Goal: Task Accomplishment & Management: Use online tool/utility

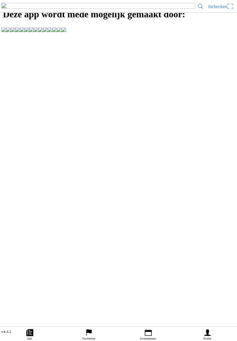
click at [3, 286] on main "Deze app wordt mede mogelijk gemaakt door:" at bounding box center [118, 163] width 237 height 326
click at [2, 206] on main "Deze app wordt mede mogelijk gemaakt door:" at bounding box center [118, 163] width 237 height 326
click at [236, 156] on main "Deze app wordt mede mogelijk gemaakt door:" at bounding box center [118, 163] width 237 height 326
click at [3, 142] on main "Deze app wordt mede mogelijk gemaakt door:" at bounding box center [118, 163] width 237 height 326
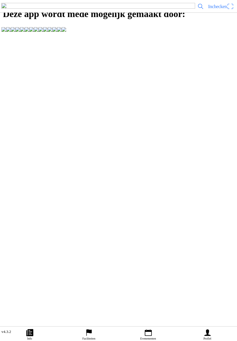
click at [224, 9] on span "Inchecken" at bounding box center [217, 6] width 19 height 5
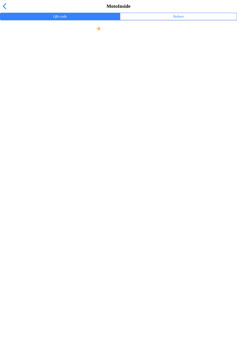
click at [122, 35] on span "Maak scherm helder" at bounding box center [118, 28] width 224 height 13
click at [0, 0] on slot "Maak scherm helder" at bounding box center [0, 0] width 0 height 0
click at [180, 20] on ion-label "Beheer" at bounding box center [178, 16] width 11 height 6
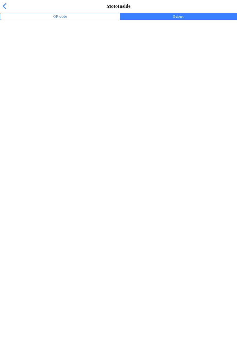
click at [3, 11] on span "button" at bounding box center [4, 6] width 6 height 9
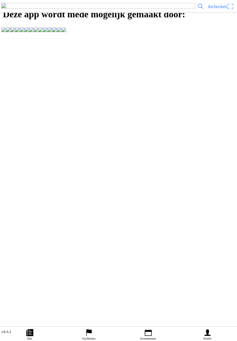
click at [230, 11] on span "Inchecken" at bounding box center [221, 6] width 26 height 9
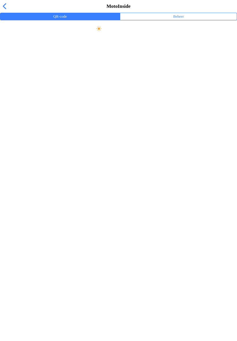
click at [187, 20] on button "Beheer" at bounding box center [178, 16] width 116 height 7
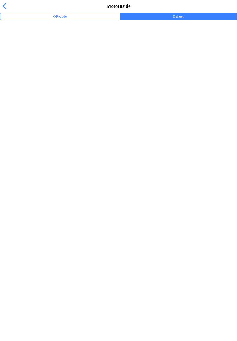
click at [79, 20] on button "QR-code" at bounding box center [60, 16] width 120 height 7
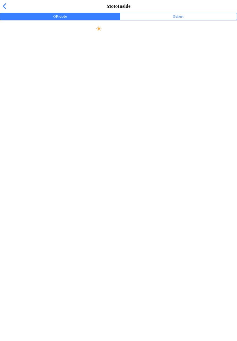
click at [4, 11] on span "button" at bounding box center [4, 6] width 6 height 9
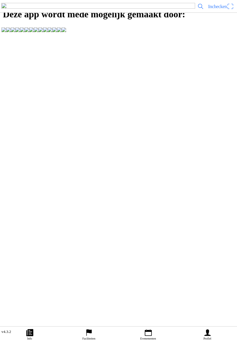
click at [29, 328] on icon "paper" at bounding box center [29, 332] width 9 height 9
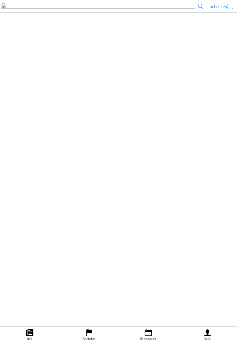
click at [88, 328] on icon "flag" at bounding box center [89, 332] width 9 height 9
click at [146, 337] on ion-label "Evenementen" at bounding box center [148, 338] width 16 height 3
click at [165, 30] on div "[DATE] 14:00 evenement training. Woensdag 14.00-21.00uur MSV-NOV Heerde" at bounding box center [129, 18] width 209 height 23
click at [150, 329] on icon "calendar" at bounding box center [147, 332] width 7 height 7
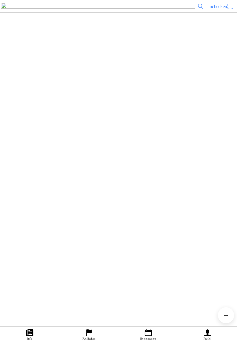
click at [20, 9] on img at bounding box center [98, 6] width 194 height 7
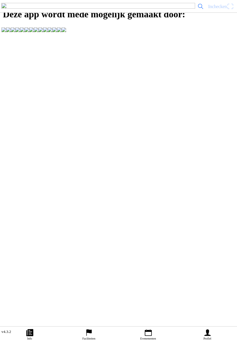
click at [232, 11] on span "Inchecken" at bounding box center [221, 6] width 26 height 9
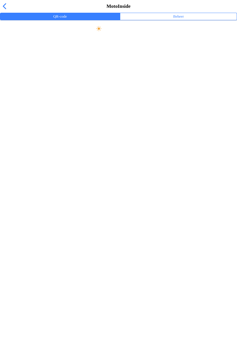
click at [185, 20] on button "Beheer" at bounding box center [178, 16] width 116 height 7
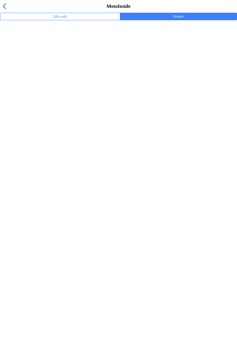
click at [3, 9] on span "button" at bounding box center [4, 6] width 6 height 9
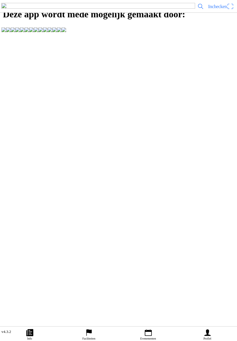
click at [210, 328] on icon "person" at bounding box center [207, 332] width 9 height 9
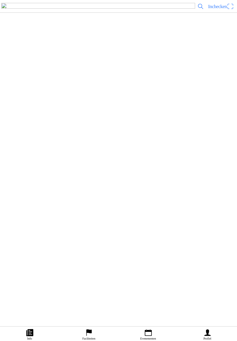
click at [31, 329] on icon "paper" at bounding box center [29, 332] width 7 height 7
click at [21, 10] on img at bounding box center [98, 6] width 194 height 7
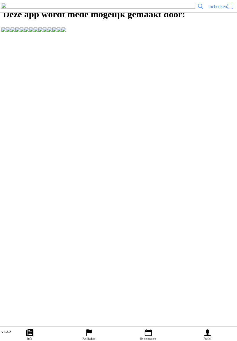
click at [147, 329] on icon "calendar" at bounding box center [147, 332] width 7 height 7
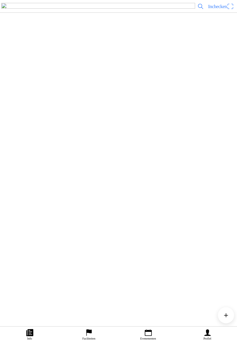
click at [79, 240] on div "[DATE] 17:00 Vrije training woensdag MC NOP 17:00-21:00 uur MC NOP "de Ruttense…" at bounding box center [129, 228] width 209 height 23
click at [225, 11] on span "Inchecken" at bounding box center [221, 6] width 26 height 9
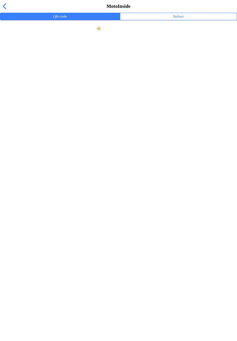
click at [7, 11] on span "button" at bounding box center [4, 6] width 6 height 9
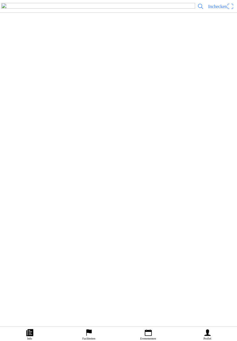
click at [177, 122] on ion-label "Inschrijvingen" at bounding box center [176, 119] width 22 height 6
click at [197, 11] on span "button" at bounding box center [200, 6] width 7 height 9
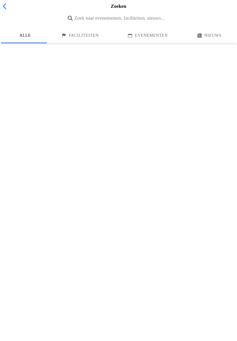
click at [21, 13] on div "Zoeken" at bounding box center [118, 6] width 237 height 13
click at [8, 11] on span "button" at bounding box center [4, 6] width 6 height 9
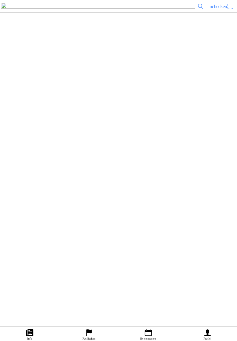
scroll to position [146, 0]
click at [230, 11] on span "Inchecken" at bounding box center [221, 6] width 26 height 9
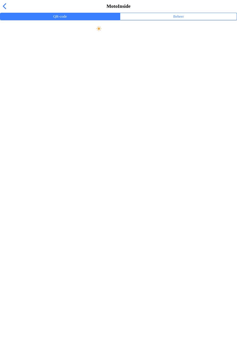
click at [10, 8] on div "MotoInside" at bounding box center [118, 6] width 237 height 13
click at [12, 13] on div "MotoInside" at bounding box center [118, 6] width 237 height 13
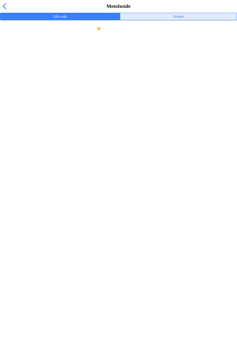
click at [180, 20] on ion-label "Beheer" at bounding box center [178, 16] width 11 height 6
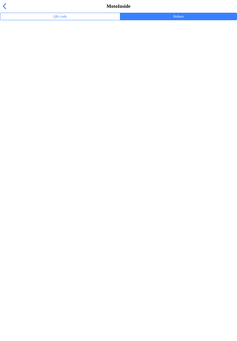
click at [4, 20] on button "QR-code" at bounding box center [60, 16] width 120 height 7
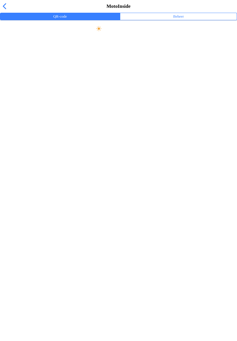
click at [14, 8] on div "MotoInside" at bounding box center [118, 6] width 237 height 13
click at [8, 11] on span "button" at bounding box center [4, 6] width 6 height 9
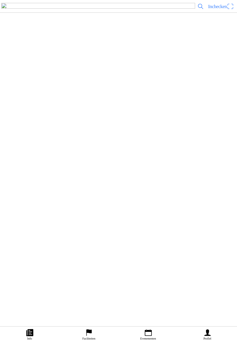
click at [27, 155] on span "Ticket kopen" at bounding box center [18, 153] width 18 height 4
click at [207, 337] on ion-label "Profiel" at bounding box center [207, 338] width 8 height 3
click at [33, 0] on main "Kantinedienst MC NOP Uitloggen Faciliteiten Bestellingen Persoonlijke informati…" at bounding box center [118, 0] width 237 height 0
click at [36, 332] on link "Info" at bounding box center [29, 333] width 59 height 14
click at [144, 328] on icon "calendar" at bounding box center [148, 332] width 9 height 9
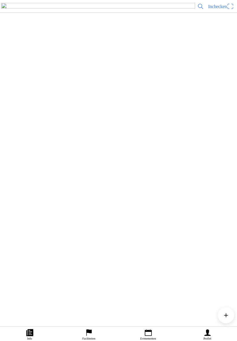
click at [80, 240] on div "[DATE] 17:00 Vrije training woensdag MC NOP 17:00-21:00 uur MC NOP "de Ruttense…" at bounding box center [129, 228] width 209 height 23
click at [88, 329] on icon "flag" at bounding box center [88, 332] width 5 height 7
click at [26, 328] on icon "paper" at bounding box center [29, 332] width 9 height 9
click at [150, 329] on icon "calendar" at bounding box center [147, 332] width 7 height 7
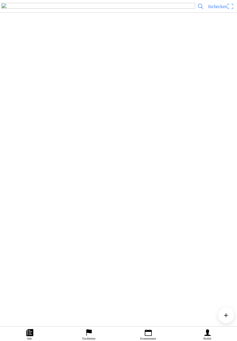
scroll to position [108, 0]
click at [87, 132] on div "[DATE] 17:00 Vrije training woensdag MC NOP 17:00-21:00 uur MC NOP "de Ruttense…" at bounding box center [129, 120] width 209 height 23
click at [44, 157] on button "button" at bounding box center [38, 153] width 12 height 8
click at [196, 11] on button "button" at bounding box center [201, 6] width 10 height 9
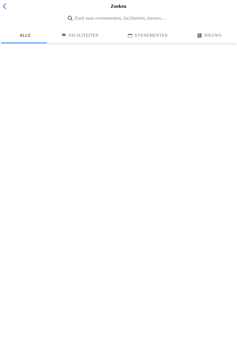
click at [87, 39] on ion-label "Faciliteiten" at bounding box center [84, 35] width 30 height 6
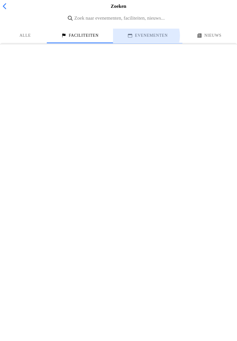
click at [150, 39] on ion-label "Evenementen" at bounding box center [151, 35] width 33 height 6
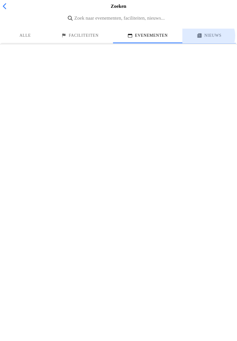
click at [209, 42] on button "Nieuws" at bounding box center [208, 36] width 53 height 14
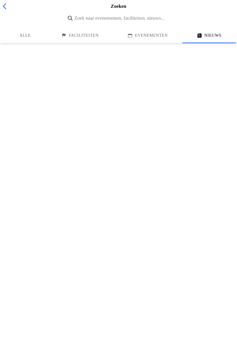
click at [8, 10] on span "button" at bounding box center [4, 6] width 6 height 9
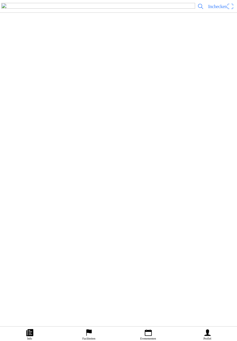
click at [150, 329] on icon "calendar" at bounding box center [147, 332] width 7 height 7
click at [81, 240] on div "[DATE] 17:00 Vrije training woensdag MC NOP 17:00-21:00 uur MC NOP "de Ruttense…" at bounding box center [129, 228] width 209 height 23
click at [182, 165] on ion-label "Inschrijvingen" at bounding box center [176, 161] width 22 height 6
click at [230, 11] on span "Inchecken" at bounding box center [221, 6] width 26 height 9
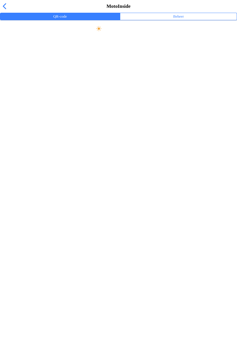
click at [176, 20] on ion-label "Beheer" at bounding box center [178, 16] width 11 height 6
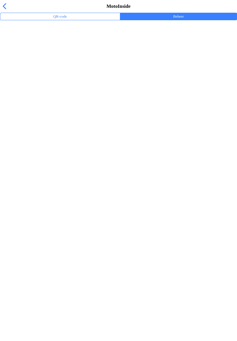
click at [6, 11] on span "button" at bounding box center [4, 6] width 6 height 9
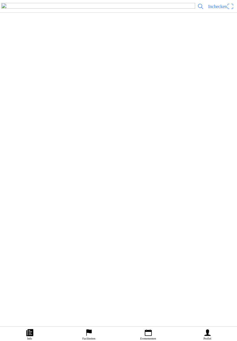
click at [229, 7] on div "Inchecken" at bounding box center [118, 6] width 237 height 13
click at [229, 11] on span "Inchecken" at bounding box center [221, 6] width 26 height 9
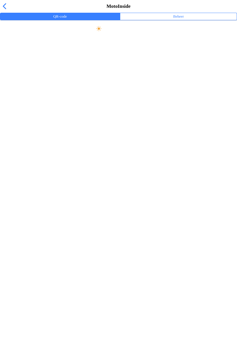
click at [159, 35] on span "Maak scherm helder" at bounding box center [118, 28] width 224 height 13
click at [154, 35] on span "Maak scherm helder" at bounding box center [118, 28] width 224 height 13
click at [2, 11] on span "button" at bounding box center [4, 6] width 6 height 9
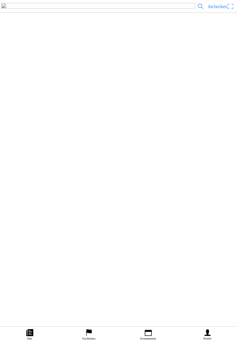
click at [206, 337] on ion-label "Profiel" at bounding box center [207, 338] width 8 height 3
click at [226, 9] on ion-text "Inchecken" at bounding box center [217, 6] width 19 height 5
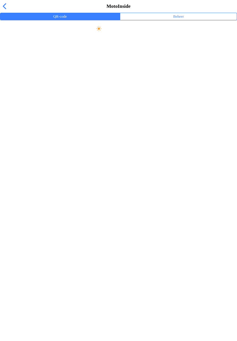
click at [3, 11] on span "button" at bounding box center [4, 6] width 6 height 9
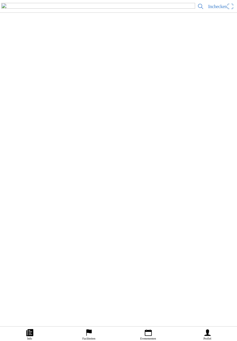
click at [142, 71] on ion-label "Faciliteiten" at bounding box center [116, 68] width 222 height 6
click at [122, 29] on div "MC NOP "de Ruttense Brug"" at bounding box center [126, 20] width 203 height 17
click at [226, 9] on ion-text "Inchecken" at bounding box center [217, 6] width 19 height 5
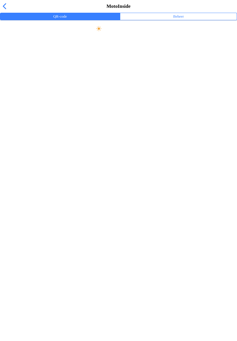
click at [12, 12] on div "MotoInside" at bounding box center [118, 6] width 237 height 13
click at [8, 11] on span "button" at bounding box center [4, 6] width 6 height 9
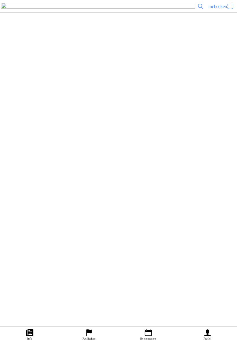
click at [29, 337] on ion-label "Info" at bounding box center [29, 338] width 5 height 3
click at [91, 328] on icon "flag" at bounding box center [89, 332] width 9 height 9
click at [94, 83] on h2 "MC NOP "de Ruttense Brug"" at bounding box center [128, 79] width 207 height 8
click at [0, 0] on slot "Evenementen" at bounding box center [0, 0] width 0 height 0
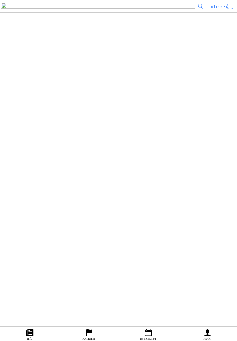
click at [75, 260] on h2 "Vrije training woensdag MC NOP 17:00-21:00 uur" at bounding box center [125, 256] width 201 height 8
click at [228, 11] on span "Inchecken" at bounding box center [221, 6] width 26 height 9
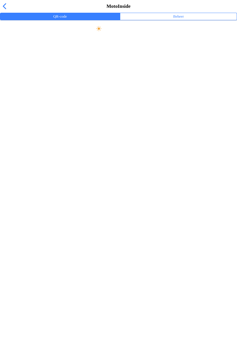
click at [181, 20] on ion-label "Beheer" at bounding box center [178, 16] width 11 height 6
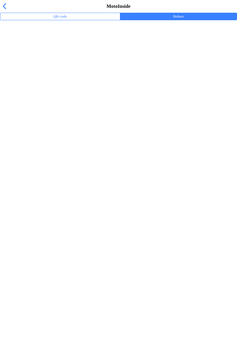
click at [44, 44] on div "Trainingsevenementen" at bounding box center [120, 37] width 230 height 12
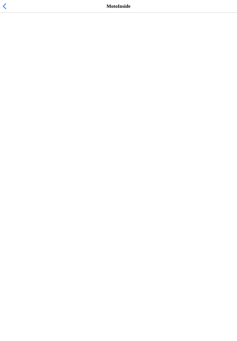
click at [33, 56] on span "[DATE] 17:00" at bounding box center [19, 52] width 28 height 5
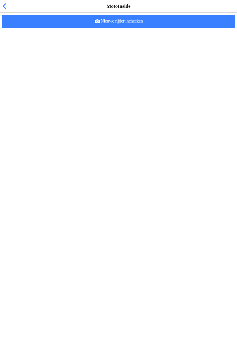
click at [0, 0] on slot "Nieuwe rijder inchecken" at bounding box center [0, 0] width 0 height 0
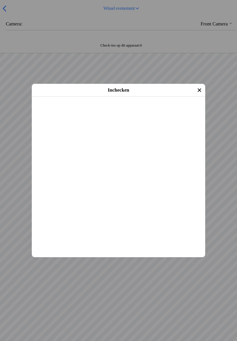
click at [85, 111] on span "Inchecken" at bounding box center [118, 104] width 163 height 13
click at [102, 111] on span "Inchecken" at bounding box center [118, 104] width 163 height 13
click at [142, 111] on span "Inchecken" at bounding box center [118, 104] width 163 height 13
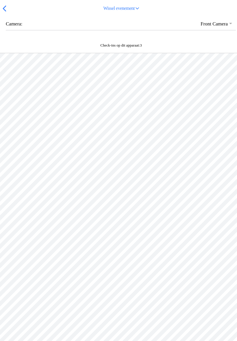
click at [18, 12] on span "Wissel evenement" at bounding box center [122, 8] width 218 height 13
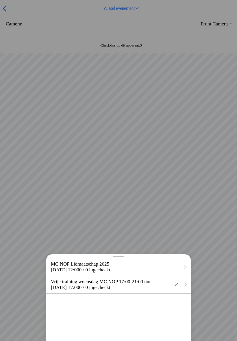
click at [92, 116] on div at bounding box center [118, 170] width 237 height 341
click at [21, 12] on div at bounding box center [118, 170] width 237 height 341
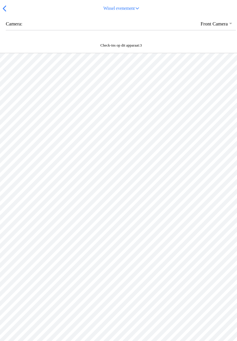
click at [8, 15] on button "Wissel evenement" at bounding box center [121, 8] width 227 height 13
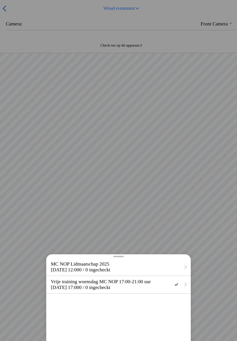
click at [148, 191] on div at bounding box center [118, 170] width 237 height 341
click at [97, 67] on div at bounding box center [118, 170] width 237 height 341
click at [158, 219] on div at bounding box center [118, 170] width 237 height 341
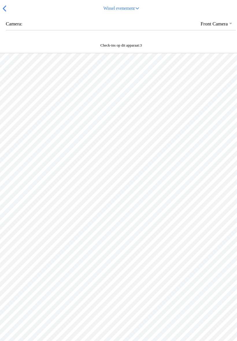
click at [0, 0] on slot "Check-ins op dit apparaat: 3" at bounding box center [0, 0] width 0 height 0
click at [0, 0] on slot "Wissel evenement" at bounding box center [0, 0] width 0 height 0
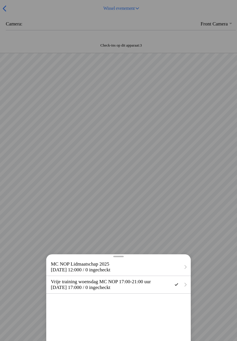
click at [215, 312] on div at bounding box center [118, 170] width 237 height 341
click at [31, 103] on div at bounding box center [118, 170] width 237 height 341
click at [8, 15] on div at bounding box center [118, 170] width 237 height 341
click at [9, 16] on div at bounding box center [118, 170] width 237 height 341
click at [86, 174] on div at bounding box center [118, 170] width 237 height 341
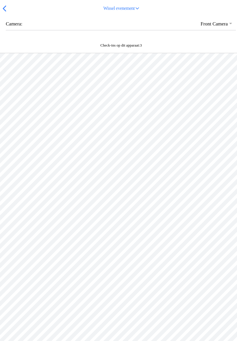
click at [3, 13] on span "button" at bounding box center [4, 8] width 6 height 9
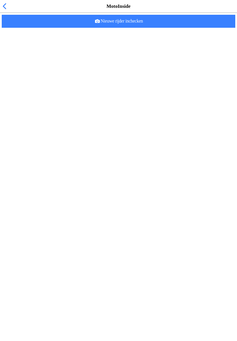
click at [0, 0] on slot "Nieuwe rijder inchecken" at bounding box center [0, 0] width 0 height 0
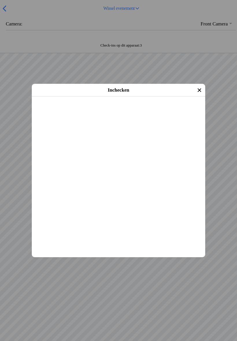
click at [0, 0] on slot "Inchecken" at bounding box center [0, 0] width 0 height 0
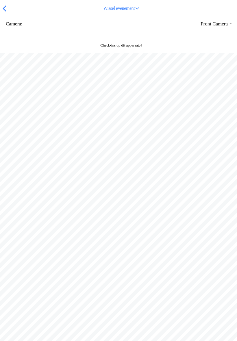
click at [3, 13] on span "button" at bounding box center [4, 8] width 6 height 9
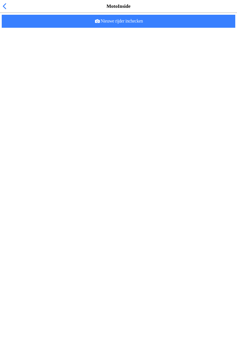
click at [114, 28] on span "Nieuwe rijder inchecken" at bounding box center [118, 21] width 224 height 13
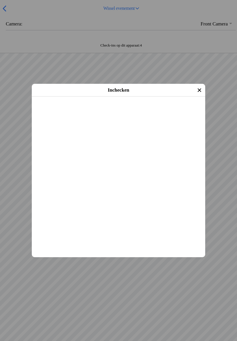
click at [76, 111] on span "Inchecken" at bounding box center [118, 104] width 163 height 13
click at [160, 111] on span "Inchecken" at bounding box center [118, 104] width 163 height 13
click at [171, 111] on span "Inchecken" at bounding box center [118, 104] width 163 height 13
click at [86, 111] on span "Inchecken" at bounding box center [118, 104] width 163 height 13
click at [152, 111] on span "Inchecken" at bounding box center [118, 104] width 163 height 13
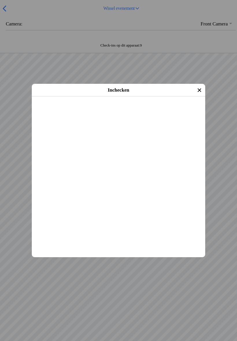
click at [102, 111] on span "Inchecken" at bounding box center [118, 104] width 163 height 13
click at [175, 111] on span "Inchecken" at bounding box center [118, 104] width 163 height 13
click at [168, 111] on span "Inchecken" at bounding box center [118, 104] width 163 height 13
click at [92, 111] on span "Inchecken" at bounding box center [118, 104] width 163 height 13
click at [135, 111] on span "Inchecken" at bounding box center [118, 104] width 163 height 13
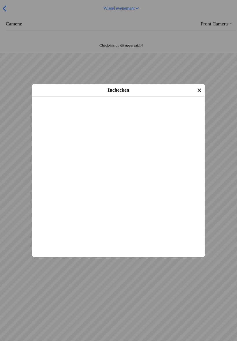
click at [139, 111] on span "Inchecken" at bounding box center [118, 104] width 163 height 13
click at [151, 111] on span "Inchecken" at bounding box center [118, 104] width 163 height 13
click at [147, 111] on span "Inchecken" at bounding box center [118, 104] width 163 height 13
click at [137, 111] on span "Inchecken" at bounding box center [118, 104] width 163 height 13
click at [140, 111] on span "Inchecken" at bounding box center [118, 104] width 163 height 13
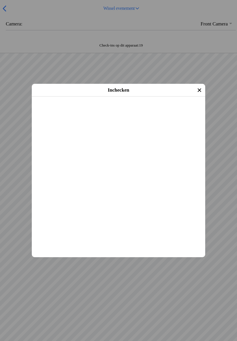
click at [147, 111] on span "Inchecken" at bounding box center [118, 104] width 163 height 13
click at [138, 111] on span "Inchecken" at bounding box center [118, 104] width 163 height 13
click at [154, 96] on main "[PERSON_NAME] [DATE] (17 jaar oud) Evenement: Vrije training woensdag MC NOP 17…" at bounding box center [118, 96] width 173 height 0
click at [149, 111] on span "Inchecken" at bounding box center [118, 104] width 163 height 13
click at [120, 111] on span "Inchecken" at bounding box center [118, 104] width 163 height 13
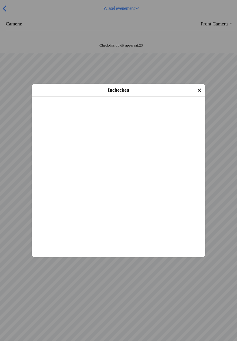
click at [129, 111] on span "Inchecken" at bounding box center [118, 104] width 163 height 13
click at [137, 111] on span "Inchecken" at bounding box center [118, 104] width 163 height 13
click at [142, 96] on main "[PERSON_NAME] [DATE] (28 jaar oud) Cross Evenement: Vrije training woensdag MC …" at bounding box center [118, 96] width 173 height 0
click at [144, 111] on span "Inchecken" at bounding box center [118, 104] width 163 height 13
click at [141, 111] on span "Inchecken" at bounding box center [118, 104] width 163 height 13
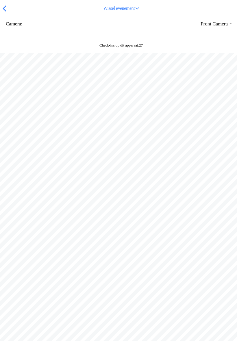
click at [6, 172] on div at bounding box center [118, 112] width 237 height 118
click at [235, 112] on div at bounding box center [118, 112] width 237 height 118
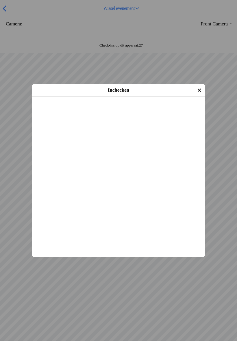
click at [133, 111] on span "Inchecken" at bounding box center [118, 104] width 163 height 13
click at [129, 111] on span "Inchecken" at bounding box center [118, 104] width 163 height 13
click at [133, 111] on span "Inchecken" at bounding box center [118, 104] width 163 height 13
click at [128, 111] on span "Inchecken" at bounding box center [118, 104] width 163 height 13
click at [134, 111] on span "Inchecken" at bounding box center [118, 104] width 163 height 13
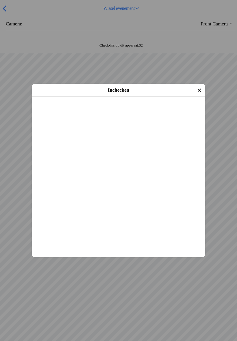
click at [0, 0] on slot "Inchecken" at bounding box center [0, 0] width 0 height 0
click at [135, 111] on span "Inchecken" at bounding box center [118, 104] width 163 height 13
click at [0, 0] on slot "Inchecken" at bounding box center [0, 0] width 0 height 0
click at [125, 111] on span "Inchecken" at bounding box center [118, 104] width 163 height 13
click at [130, 111] on span "Inchecken" at bounding box center [118, 104] width 163 height 13
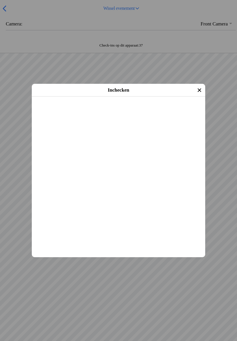
click at [0, 0] on slot "Inchecken" at bounding box center [0, 0] width 0 height 0
click at [70, 111] on span "Inchecken" at bounding box center [118, 104] width 163 height 13
click at [0, 0] on slot "Inchecken" at bounding box center [0, 0] width 0 height 0
click at [135, 96] on main "[PERSON_NAME] [DATE] (58 jaar oud) Evenement: Vrije training woensdag MC NOP 17…" at bounding box center [118, 96] width 173 height 0
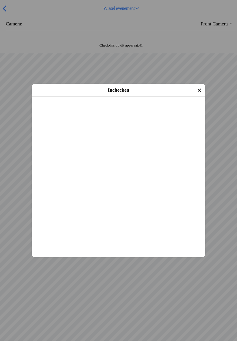
click at [0, 0] on slot "Inchecken" at bounding box center [0, 0] width 0 height 0
click at [109, 111] on span "Inchecken" at bounding box center [118, 104] width 163 height 13
click at [81, 111] on span "Inchecken" at bounding box center [118, 104] width 163 height 13
click at [70, 111] on span "Inchecken" at bounding box center [118, 104] width 163 height 13
click at [122, 96] on main "[PERSON_NAME] [DATE] (15 jaar oud) Evenement: Vrije training woensdag MC NOP 17…" at bounding box center [118, 96] width 173 height 0
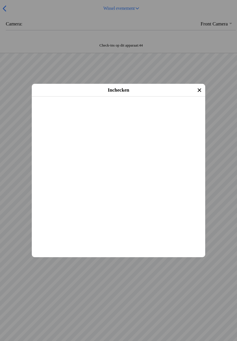
click at [128, 111] on span "Inchecken" at bounding box center [118, 104] width 163 height 13
click at [109, 96] on main "[PERSON_NAME] [DATE] (17 jaar oud) Cross Evenement: Vrije training woensdag MC …" at bounding box center [118, 96] width 173 height 0
click at [112, 111] on span "Inchecken" at bounding box center [118, 104] width 163 height 13
click at [80, 111] on span "Inchecken" at bounding box center [118, 104] width 163 height 13
click at [89, 96] on main "[PERSON_NAME] [DATE] (40 jaar oud) Cross Evenement: Vrije training woensdag MC …" at bounding box center [118, 96] width 173 height 0
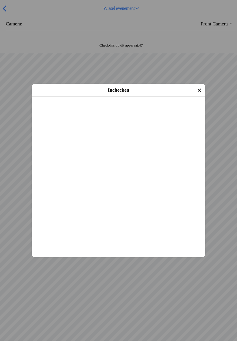
click at [74, 111] on span "Inchecken" at bounding box center [118, 104] width 163 height 13
click at [138, 111] on span "Inchecken" at bounding box center [118, 104] width 163 height 13
click at [0, 0] on slot "Inchecken" at bounding box center [0, 0] width 0 height 0
click at [154, 96] on main "[PERSON_NAME] [DATE] (19 jaar oud) Evenement: Vrije training woensdag MC NOP 17…" at bounding box center [118, 96] width 173 height 0
click at [141, 111] on span "Inchecken" at bounding box center [118, 104] width 163 height 13
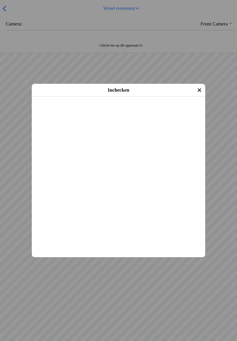
click at [0, 0] on slot "Inchecken" at bounding box center [0, 0] width 0 height 0
click at [146, 96] on main "[PERSON_NAME] [DATE] (41 jaar oud) Evenement: Vrije training woensdag MC NOP 17…" at bounding box center [118, 96] width 173 height 0
click at [146, 111] on span "Inchecken" at bounding box center [118, 104] width 163 height 13
click at [141, 111] on span "Inchecken" at bounding box center [118, 104] width 163 height 13
click at [146, 111] on span "Inchecken" at bounding box center [118, 104] width 163 height 13
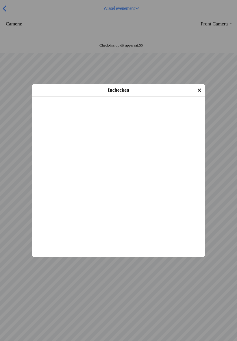
click at [128, 111] on span "Inchecken" at bounding box center [118, 104] width 163 height 13
click at [0, 0] on slot "Inchecken" at bounding box center [0, 0] width 0 height 0
click at [149, 111] on span "Inchecken" at bounding box center [118, 104] width 163 height 13
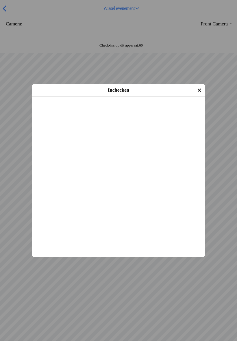
click at [0, 0] on slot "Inchecken" at bounding box center [0, 0] width 0 height 0
click at [159, 111] on span "Inchecken" at bounding box center [118, 104] width 163 height 13
click at [0, 0] on slot "Inchecken" at bounding box center [0, 0] width 0 height 0
click at [133, 111] on span "Inchecken" at bounding box center [118, 104] width 163 height 13
click at [0, 0] on slot "Inchecken" at bounding box center [0, 0] width 0 height 0
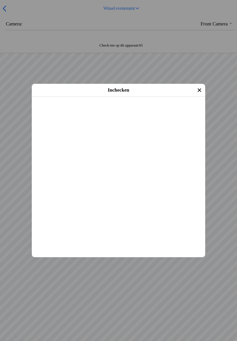
click at [0, 0] on slot "Inchecken" at bounding box center [0, 0] width 0 height 0
click at [135, 96] on main "[PERSON_NAME] [DATE] (18 jaar oud) Cross Evenement: Vrije training woensdag MC …" at bounding box center [118, 96] width 173 height 0
click at [0, 0] on slot "Inchecken" at bounding box center [0, 0] width 0 height 0
click at [126, 111] on span "Inchecken" at bounding box center [118, 104] width 163 height 13
